Goal: Information Seeking & Learning: Learn about a topic

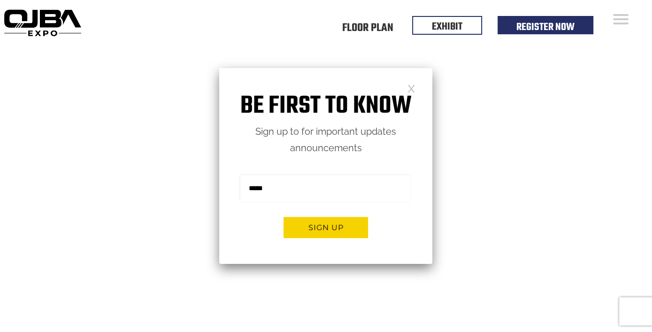
click at [411, 88] on link at bounding box center [411, 88] width 8 height 8
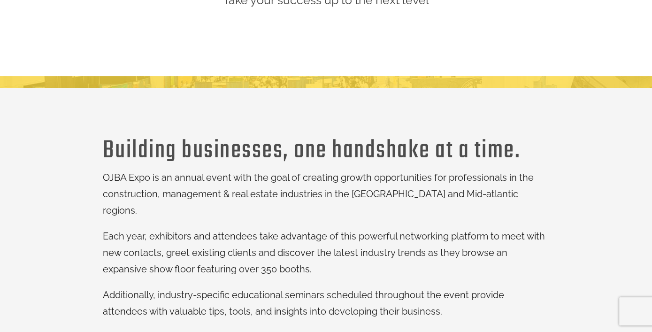
scroll to position [188, 0]
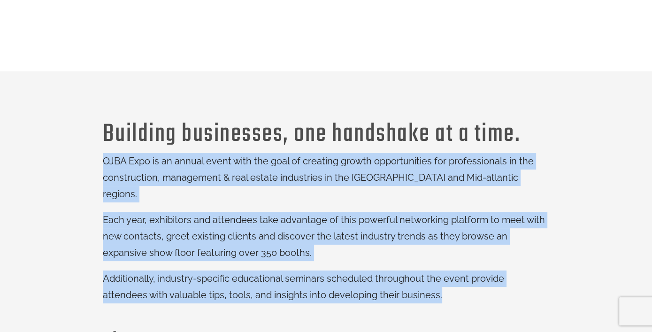
drag, startPoint x: 86, startPoint y: 160, endPoint x: 511, endPoint y: 286, distance: 442.7
copy div "OJBA Expo is an annual event with the goal of creating growth opportunities for…"
click at [209, 128] on h3 "Building businesses, one handshake at a time." at bounding box center [326, 135] width 446 height 14
